Goal: Find contact information: Find contact information

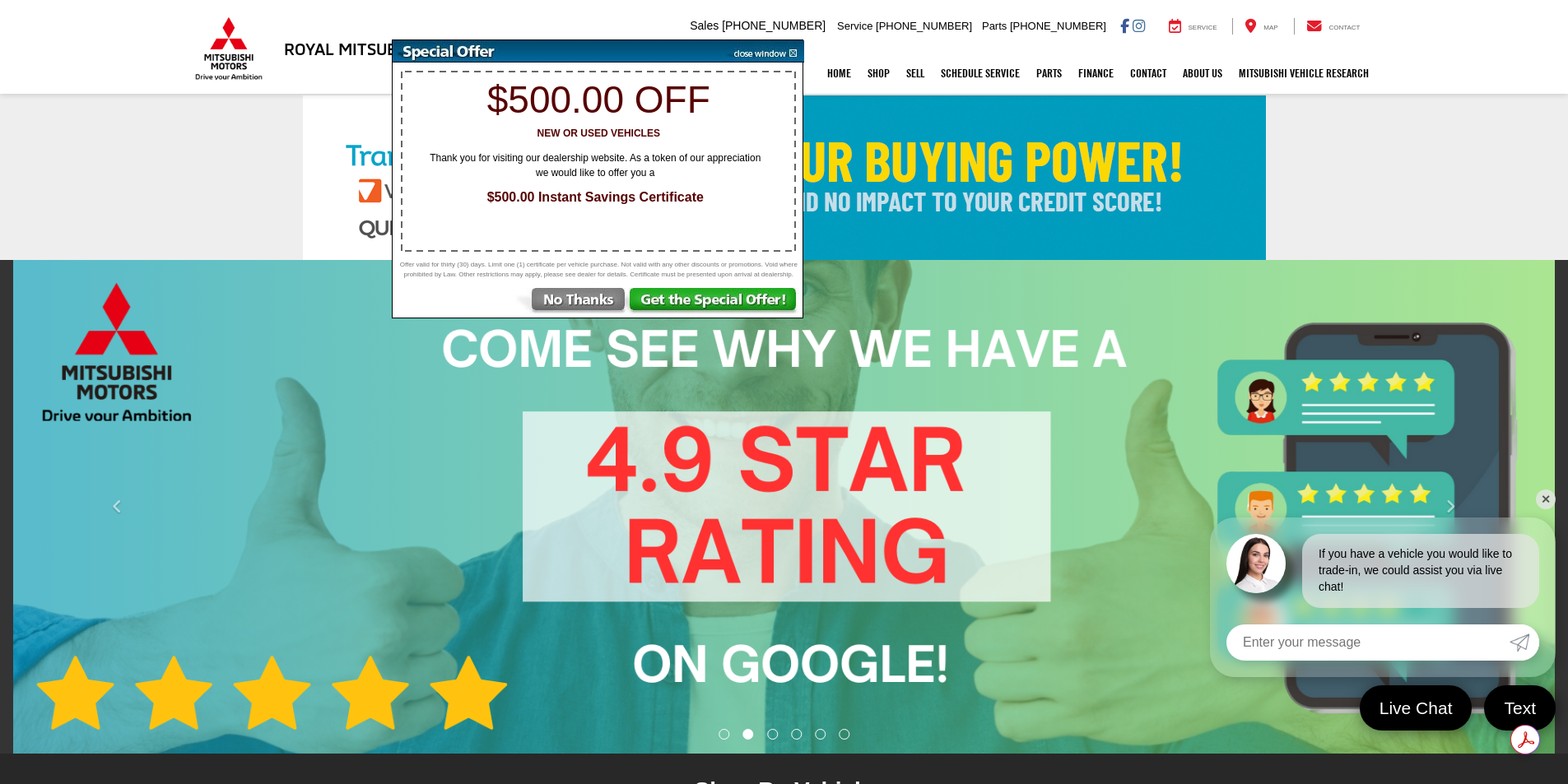
click at [762, 50] on img at bounding box center [762, 51] width 83 height 22
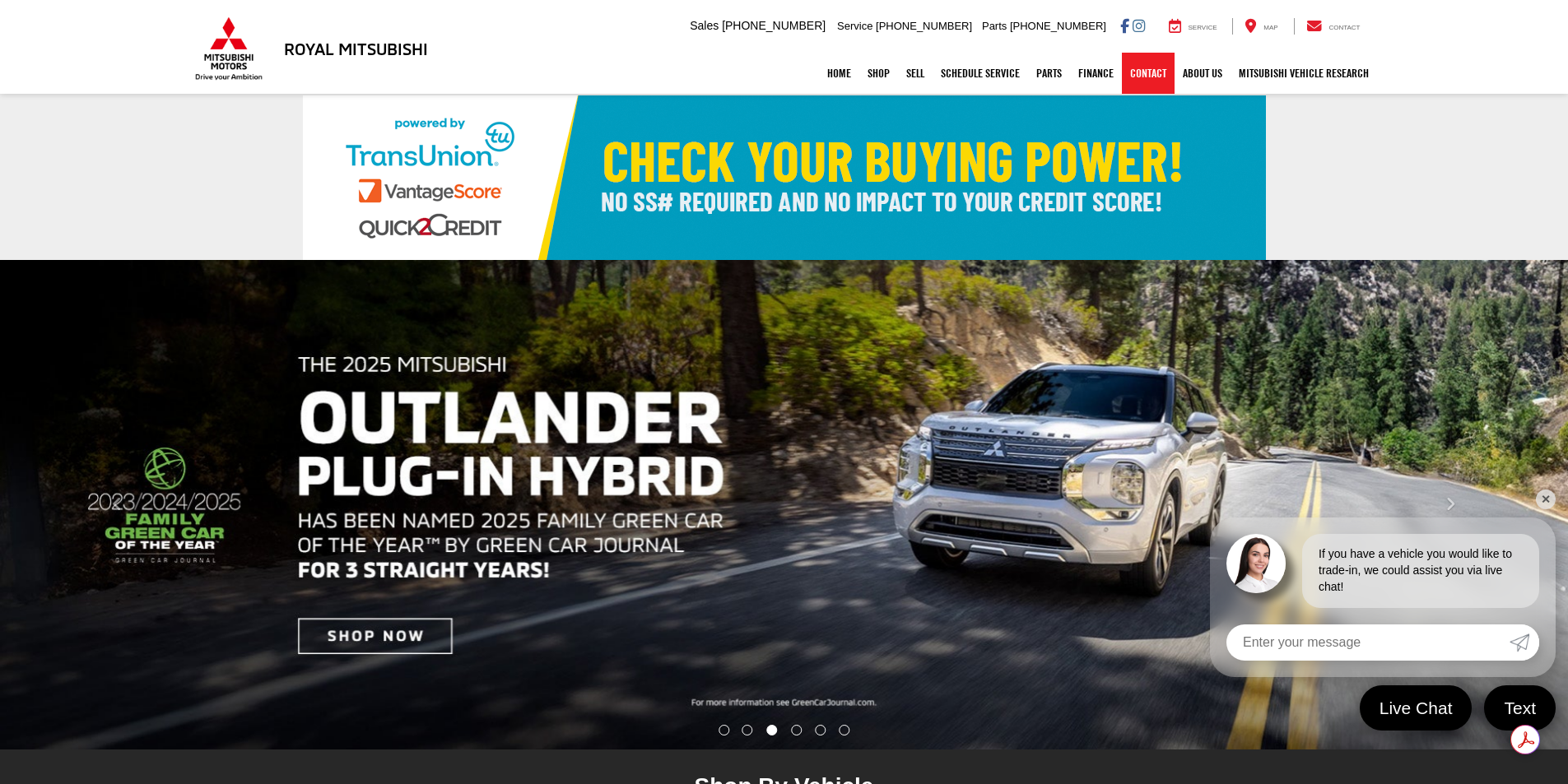
click at [1151, 75] on link "Contact" at bounding box center [1148, 73] width 53 height 41
